Goal: Browse casually

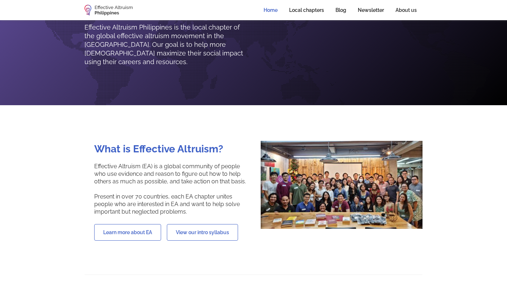
scroll to position [31, 0]
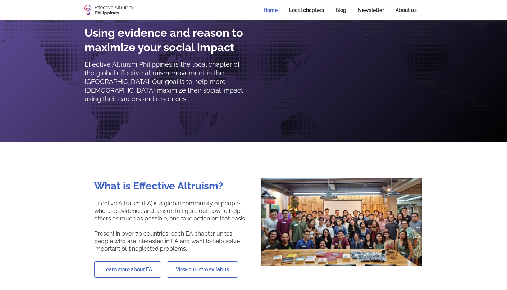
click at [346, 226] on img at bounding box center [342, 222] width 162 height 88
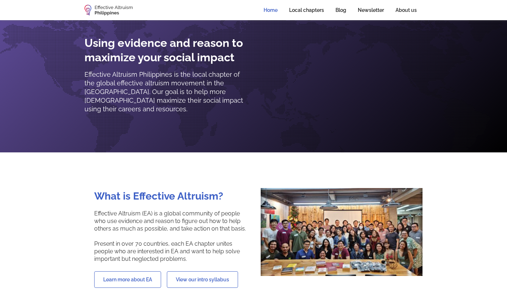
scroll to position [0, 0]
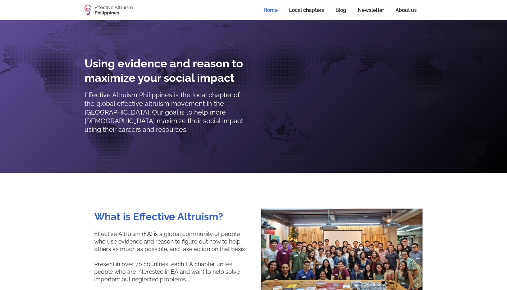
click at [117, 10] on img "home" at bounding box center [109, 10] width 48 height 11
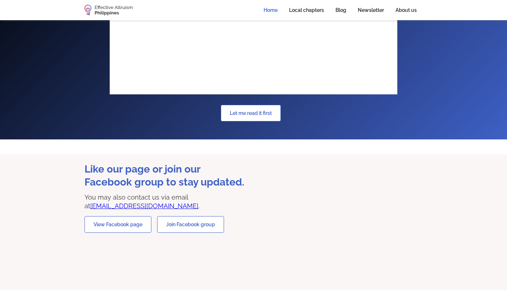
scroll to position [962, 0]
